Goal: Task Accomplishment & Management: Manage account settings

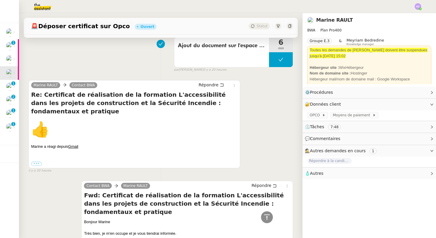
scroll to position [302, 0]
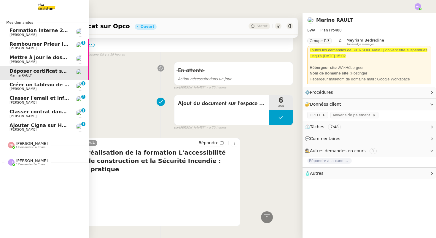
click at [53, 126] on span "Ajouter Cigna sur Hubspot" at bounding box center [44, 125] width 71 height 6
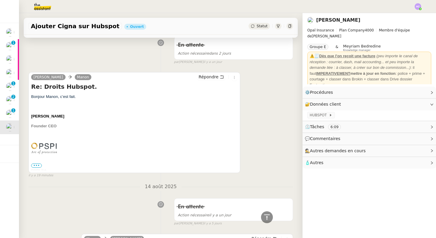
scroll to position [96, 0]
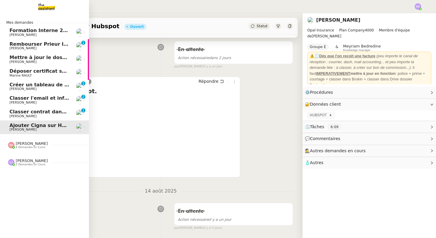
click at [20, 112] on span "Classer contrat dans TOBA" at bounding box center [44, 112] width 71 height 6
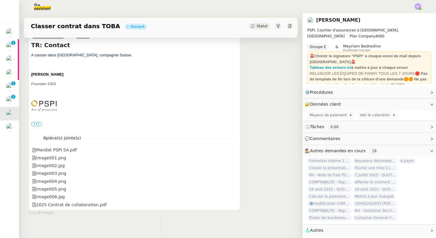
scroll to position [121, 0]
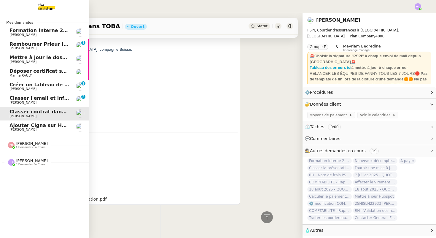
click at [20, 100] on span "[PERSON_NAME]" at bounding box center [22, 102] width 27 height 4
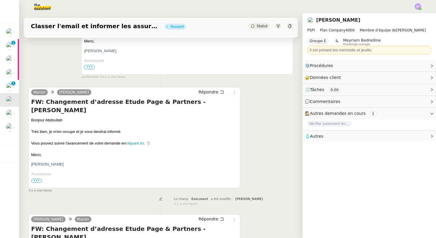
scroll to position [250, 0]
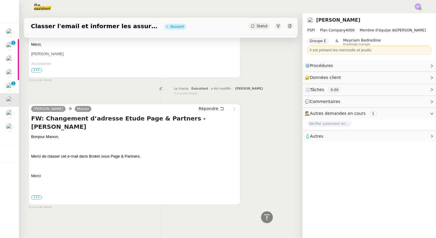
click at [37, 198] on span "•••" at bounding box center [36, 197] width 11 height 4
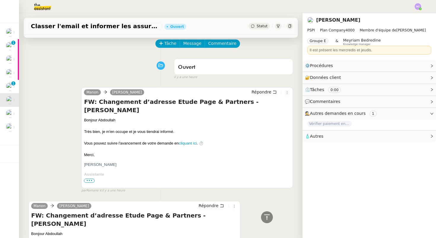
scroll to position [0, 0]
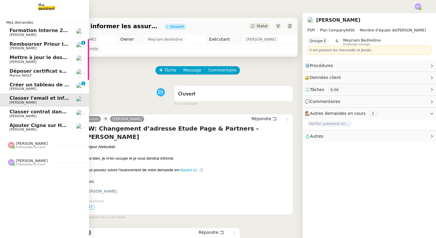
click at [38, 86] on span "Créer un tableau de synthèse des vols" at bounding box center [60, 85] width 103 height 6
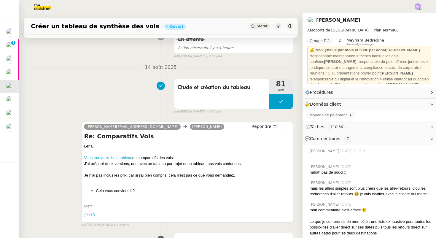
scroll to position [96, 0]
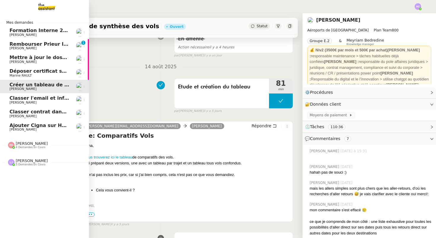
click at [19, 44] on span "Rembourser Prieur Immo SA et annuler contrat" at bounding box center [72, 44] width 126 height 6
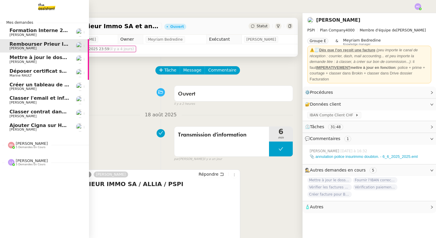
click at [35, 31] on span "Formation Interne 2 - [PERSON_NAME]" at bounding box center [60, 31] width 103 height 6
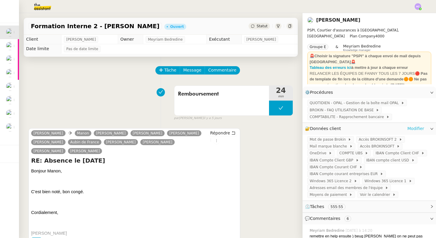
click at [410, 127] on link "Modifier" at bounding box center [415, 128] width 17 height 7
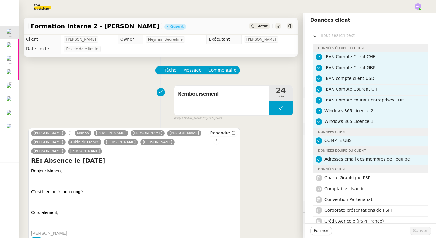
click at [329, 35] on input "text" at bounding box center [372, 35] width 111 height 8
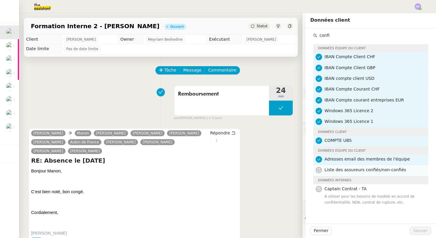
type input "confi"
click at [357, 166] on nz-list-item "Liste des assureurs confiés/non-confiés" at bounding box center [370, 170] width 115 height 11
click at [413, 230] on button "Sauver" at bounding box center [420, 230] width 22 height 8
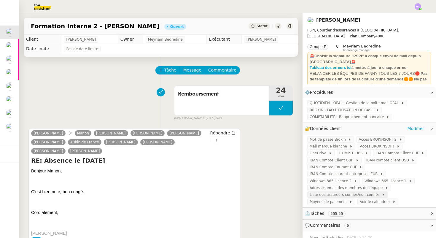
click at [335, 193] on span "Liste des assureurs confiés/non-confiés" at bounding box center [345, 194] width 72 height 6
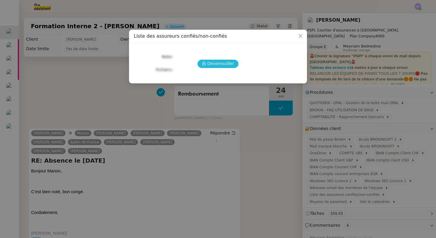
click at [226, 63] on span "Déverrouiller" at bounding box center [220, 63] width 27 height 7
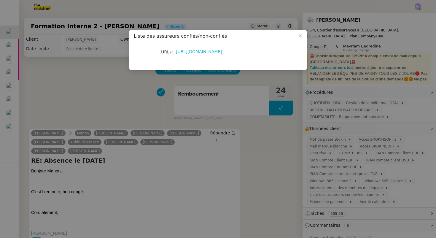
click at [221, 51] on link "[URL][DOMAIN_NAME]" at bounding box center [199, 51] width 46 height 5
click at [82, 71] on nz-modal-container "Liste des assureurs confiés/non-confiés URLs [URL][DOMAIN_NAME]" at bounding box center [218, 119] width 436 height 238
